Goal: Task Accomplishment & Management: Manage account settings

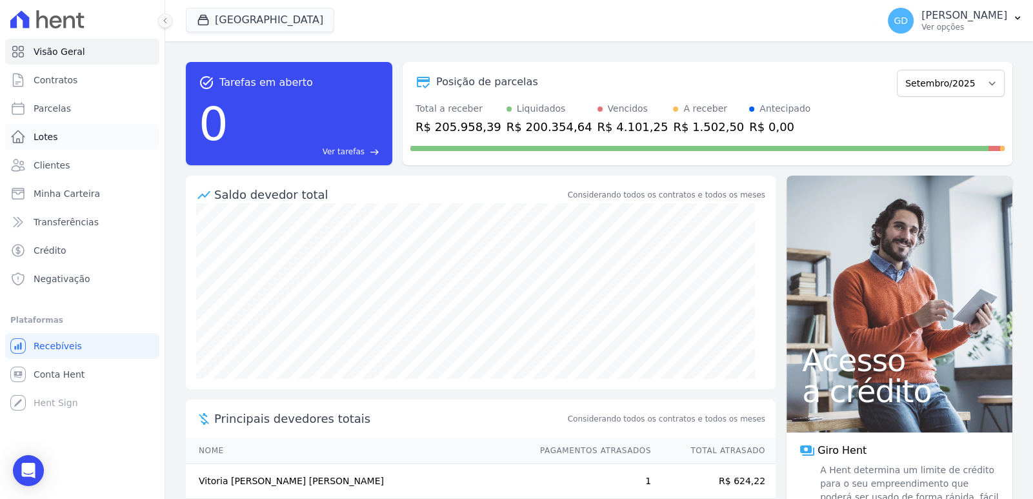
click at [48, 135] on span "Lotes" at bounding box center [46, 136] width 25 height 13
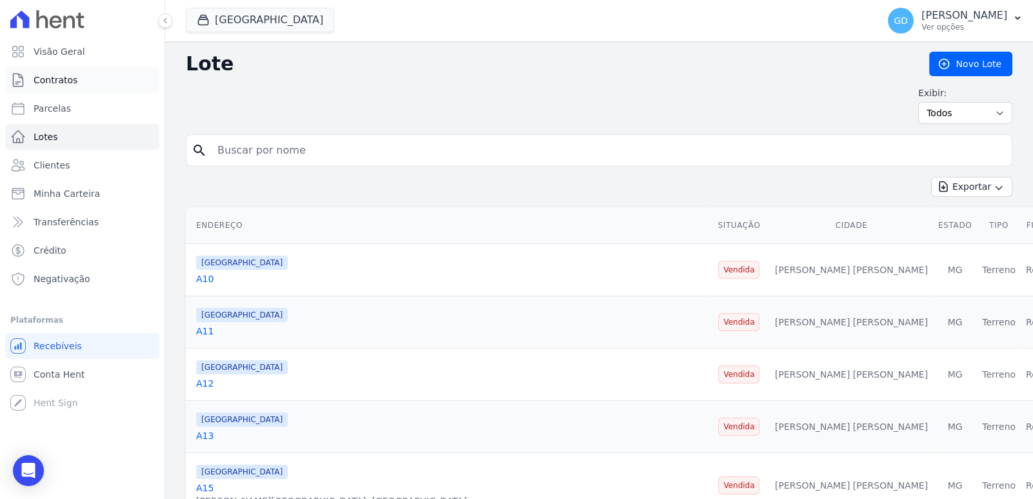
click at [59, 72] on link "Contratos" at bounding box center [82, 80] width 154 height 26
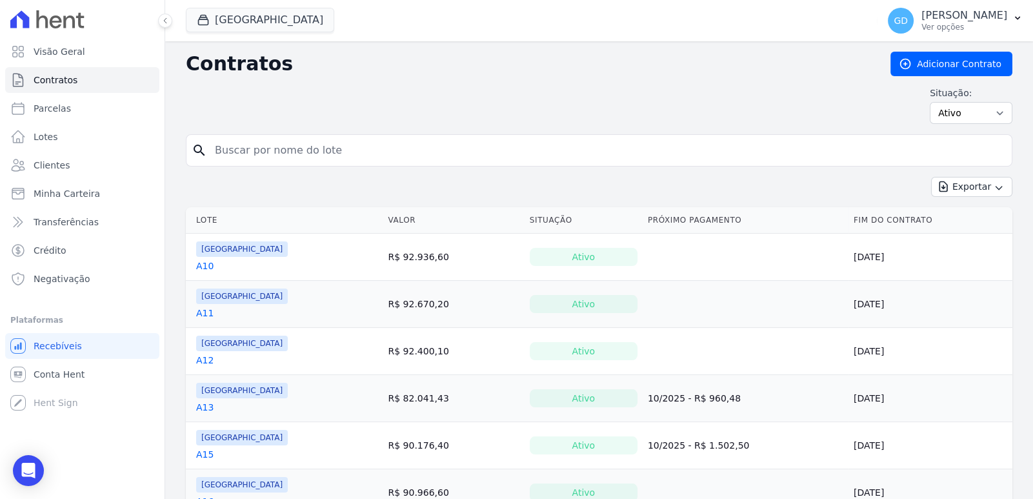
click at [329, 161] on input "search" at bounding box center [607, 150] width 800 height 26
type input "169,"
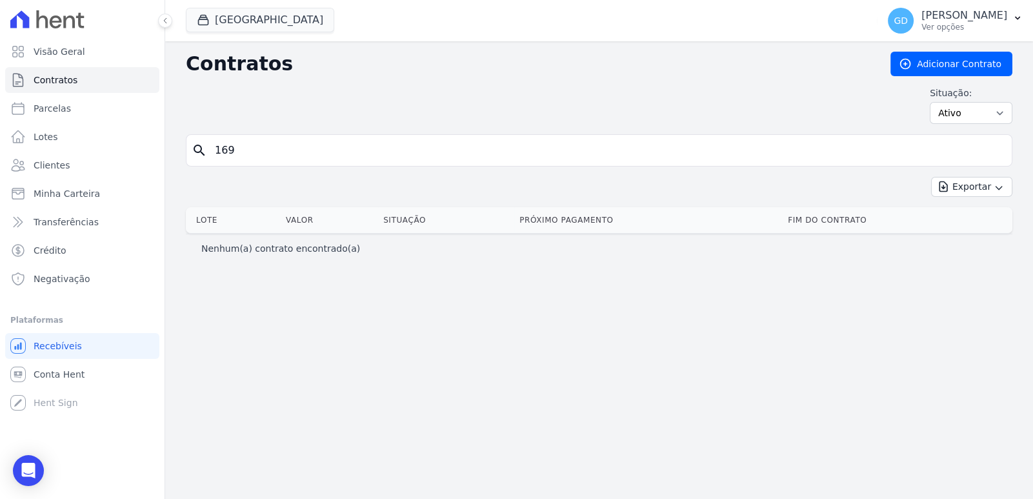
click at [243, 147] on input "169" at bounding box center [607, 150] width 800 height 26
type input "1"
type input "169"
click at [318, 28] on button "[GEOGRAPHIC_DATA]" at bounding box center [260, 20] width 148 height 25
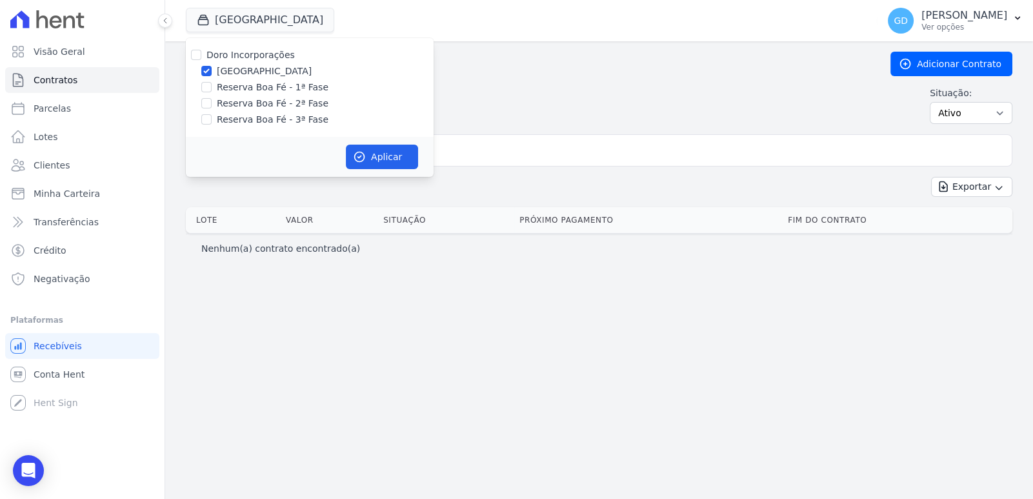
click at [259, 60] on div "Doro Incorporações" at bounding box center [251, 55] width 88 height 14
click at [259, 54] on label "Doro Incorporações" at bounding box center [251, 55] width 88 height 10
click at [201, 54] on input "Doro Incorporações" at bounding box center [196, 55] width 10 height 10
checkbox input "true"
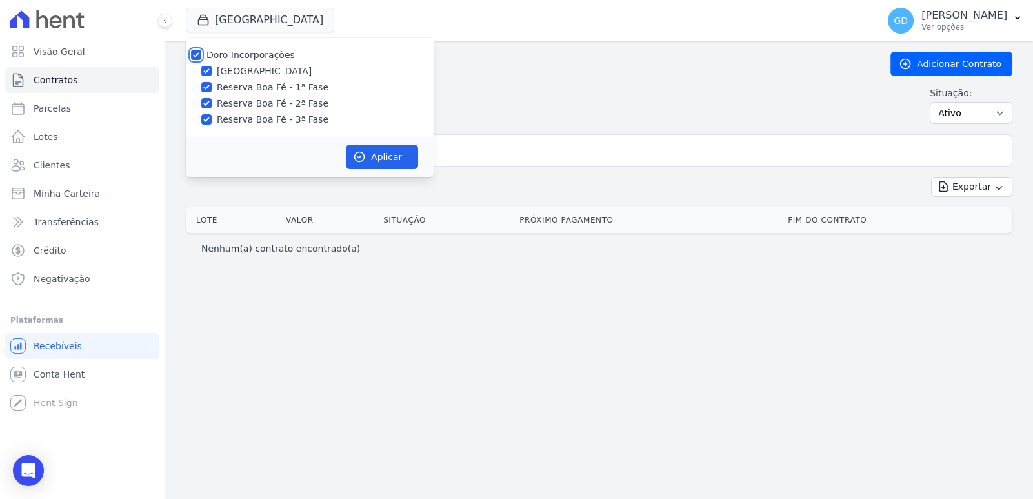
checkbox input "true"
click at [274, 68] on label "[GEOGRAPHIC_DATA]" at bounding box center [264, 72] width 95 height 14
click at [212, 68] on input "[GEOGRAPHIC_DATA]" at bounding box center [206, 71] width 10 height 10
checkbox input "false"
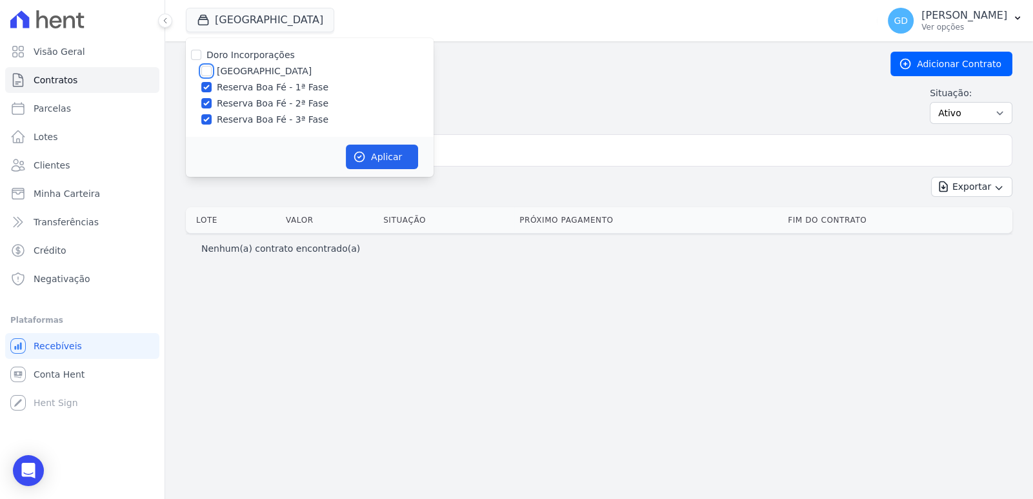
checkbox input "false"
click at [275, 85] on label "Reserva Boa Fé - 1ª Fase" at bounding box center [273, 88] width 112 height 14
click at [212, 85] on input "Reserva Boa Fé - 1ª Fase" at bounding box center [206, 87] width 10 height 10
checkbox input "false"
click at [276, 121] on label "Reserva Boa Fé - 3ª Fase" at bounding box center [273, 120] width 112 height 14
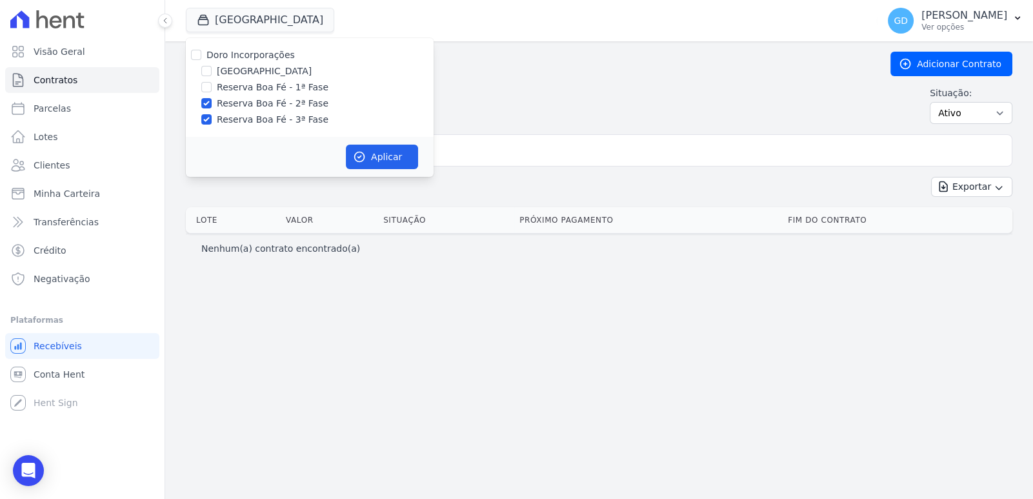
click at [212, 121] on input "Reserva Boa Fé - 3ª Fase" at bounding box center [206, 119] width 10 height 10
checkbox input "false"
click at [384, 150] on button "Aplicar" at bounding box center [382, 157] width 72 height 25
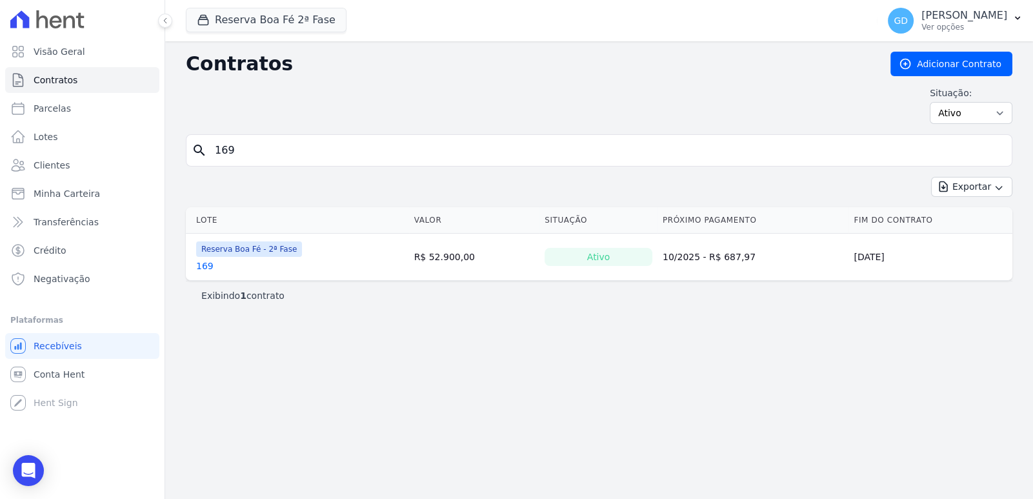
click at [193, 268] on td "Reserva Boa Fé - 2ª Fase 169" at bounding box center [297, 257] width 223 height 46
click at [201, 267] on link "169" at bounding box center [204, 265] width 17 height 13
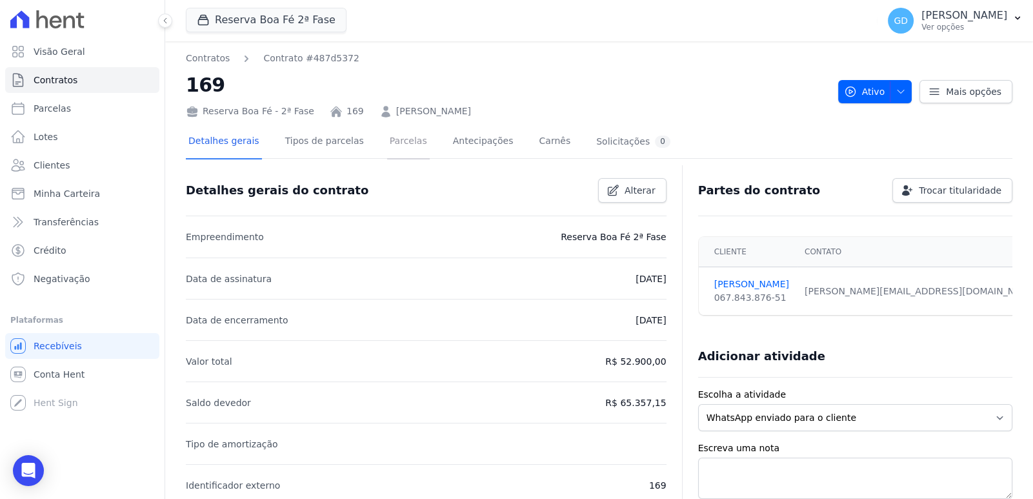
click at [397, 145] on link "Parcelas" at bounding box center [408, 142] width 43 height 34
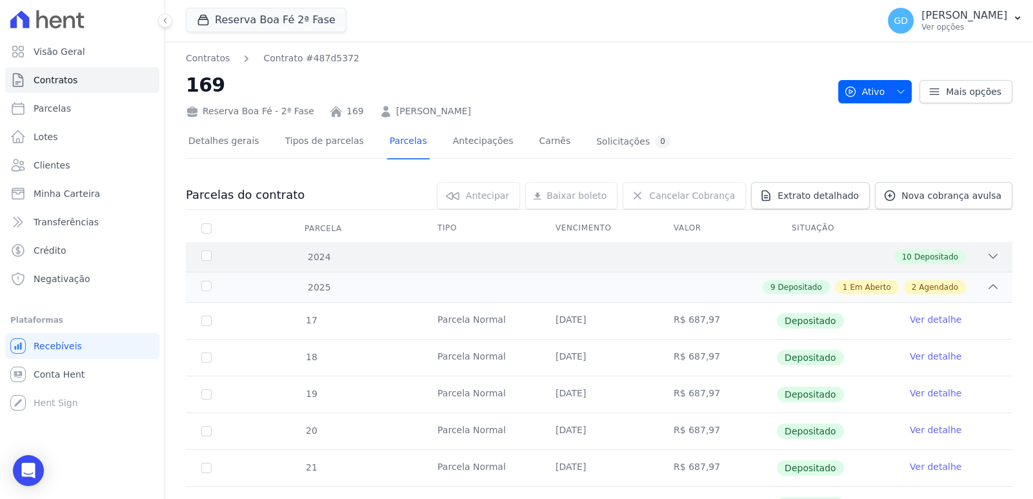
click at [394, 254] on div "10 Depositado" at bounding box center [639, 257] width 720 height 14
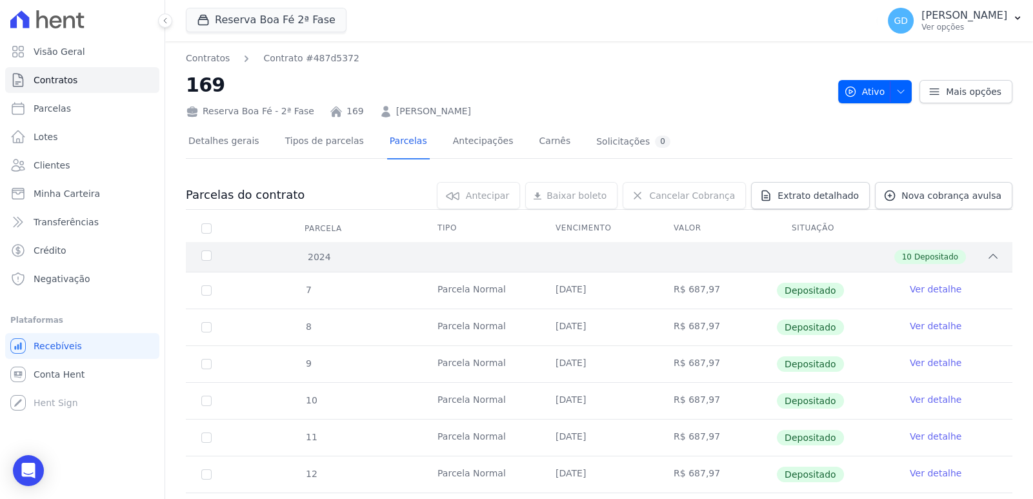
click at [361, 257] on div "10 Depositado" at bounding box center [639, 257] width 720 height 14
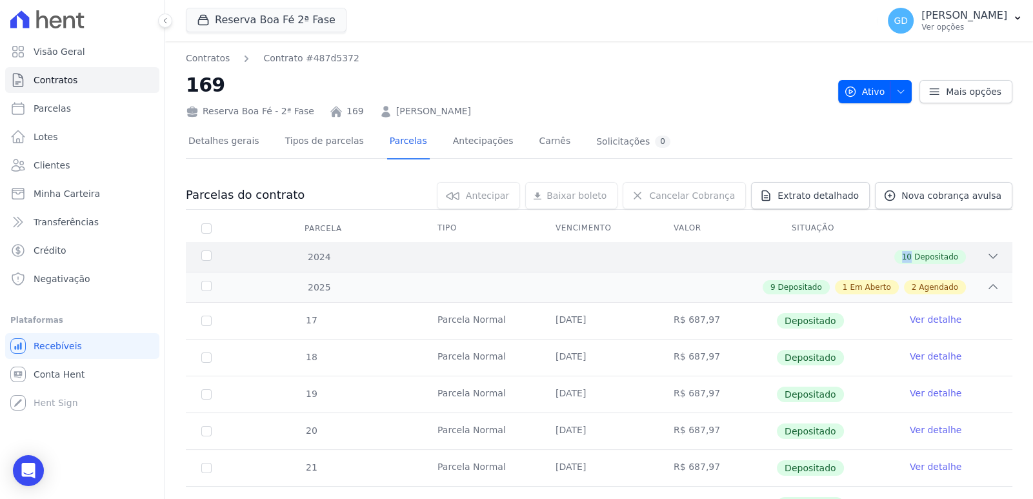
click at [361, 257] on div "10 Depositado" at bounding box center [639, 257] width 720 height 14
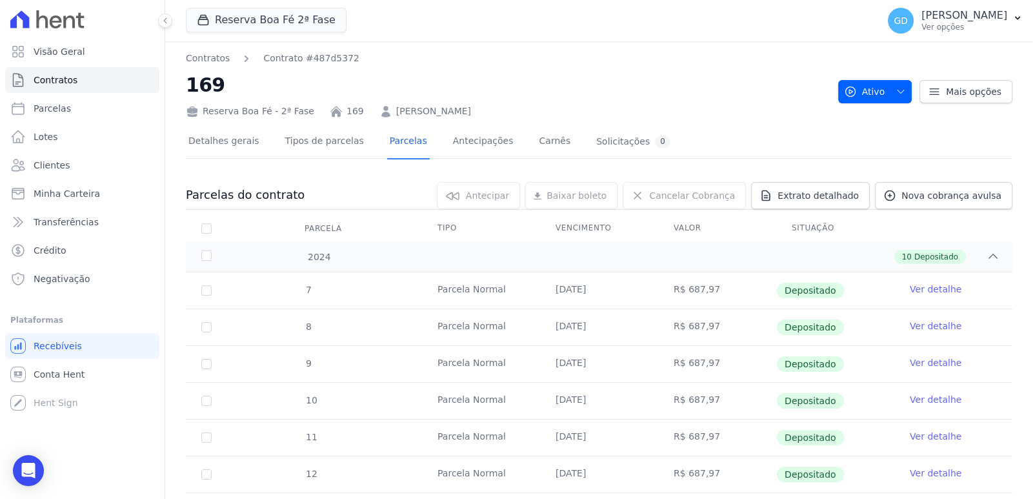
click at [247, 141] on link "Detalhes gerais" at bounding box center [224, 142] width 76 height 34
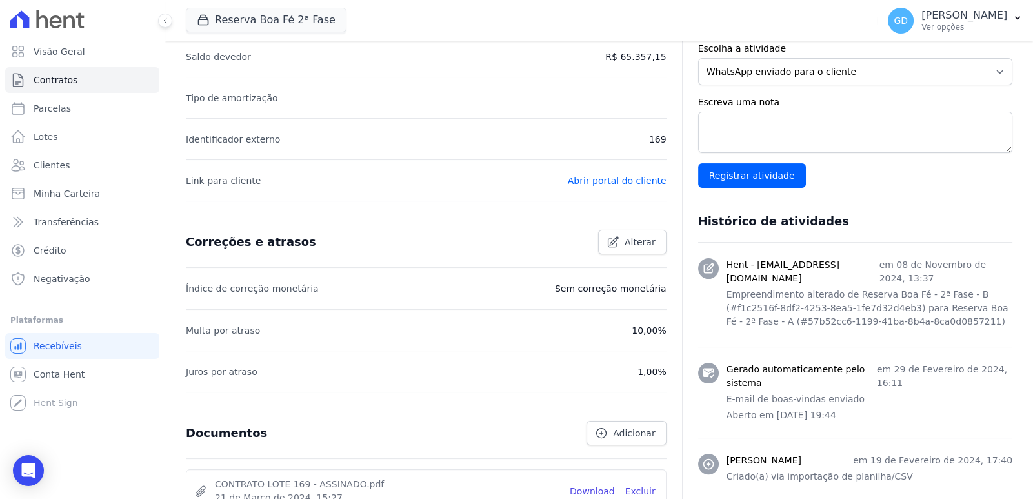
scroll to position [451, 0]
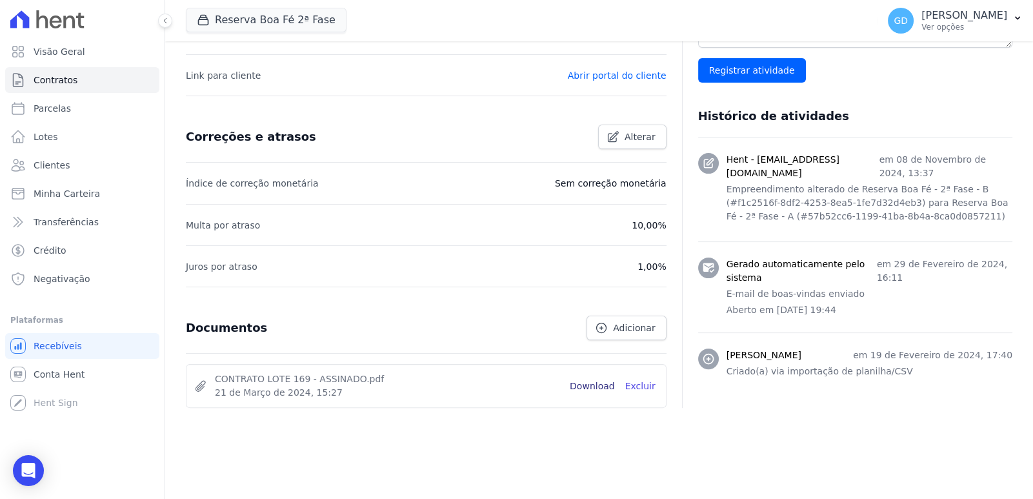
click at [595, 380] on link "Download" at bounding box center [592, 387] width 45 height 14
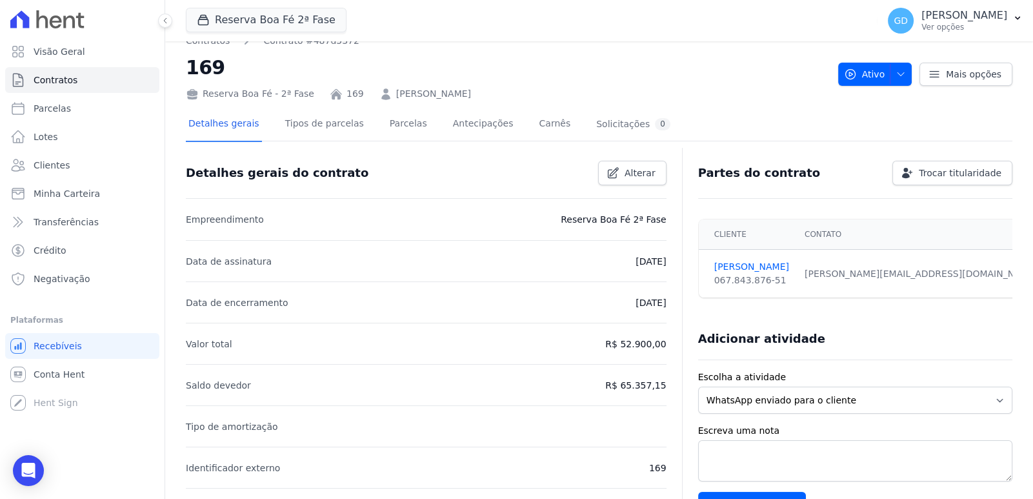
scroll to position [0, 0]
